Goal: Communication & Community: Connect with others

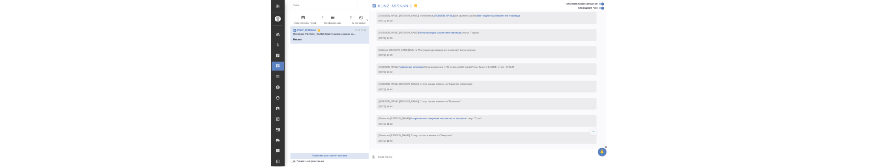
scroll to position [0, 481]
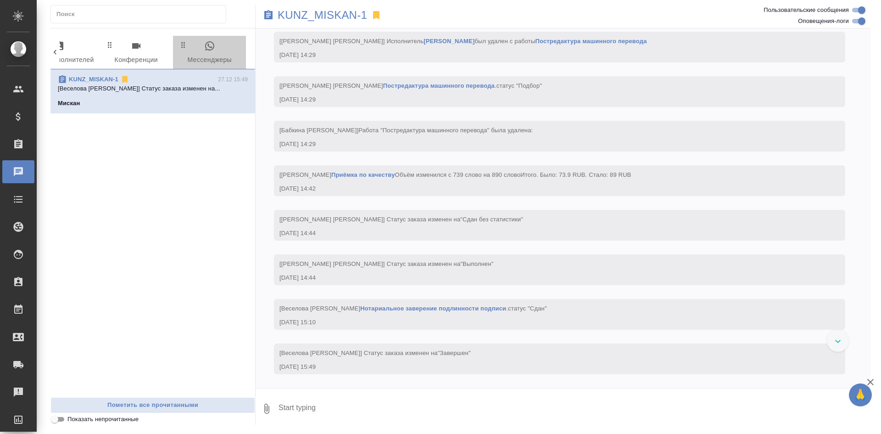
click at [209, 55] on span "0 Мессенджеры" at bounding box center [210, 52] width 62 height 25
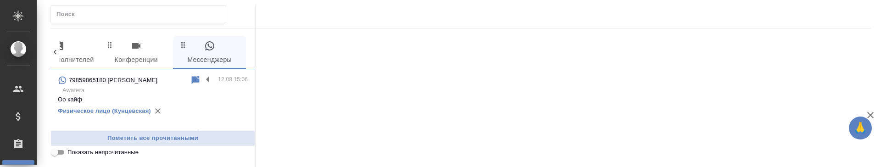
click at [128, 80] on p "79859865180 [PERSON_NAME]" at bounding box center [113, 80] width 89 height 9
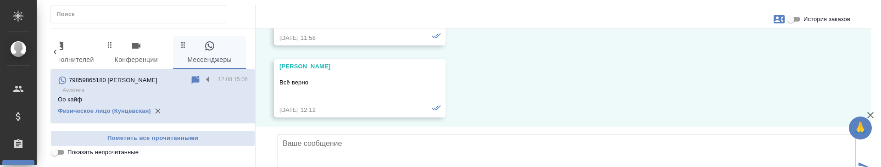
scroll to position [30611, 0]
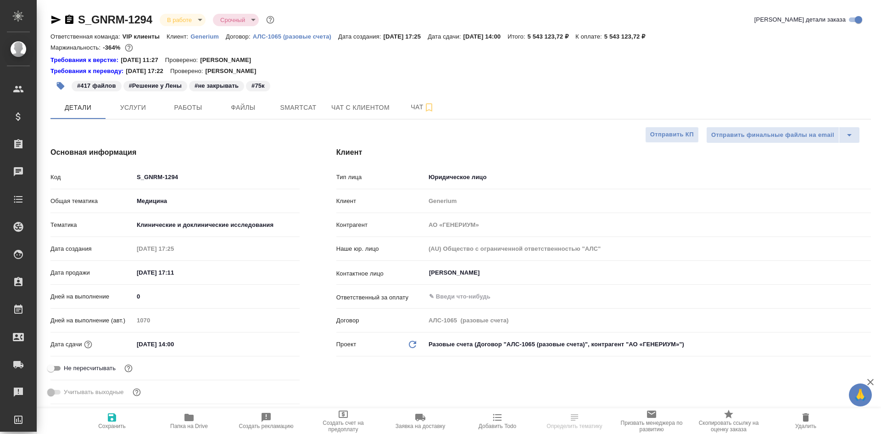
select select "RU"
type input "[PERSON_NAME]"
click at [418, 111] on span "Чат" at bounding box center [423, 106] width 44 height 11
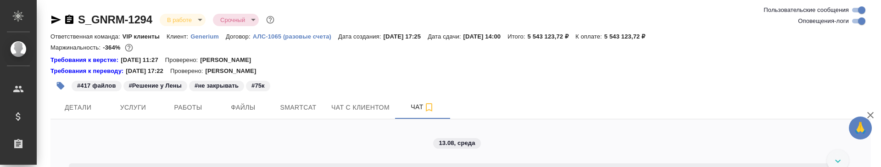
scroll to position [72434, 0]
